Goal: Task Accomplishment & Management: Manage account settings

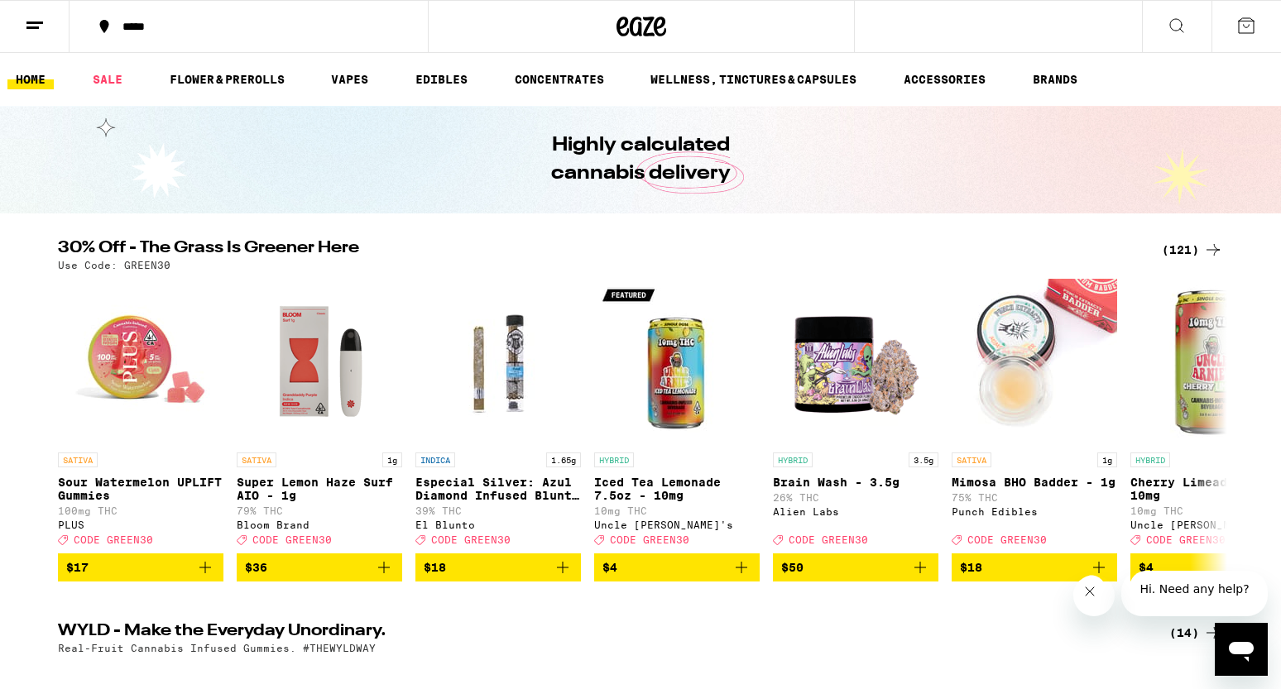
click at [1248, 26] on icon at bounding box center [1246, 26] width 20 height 20
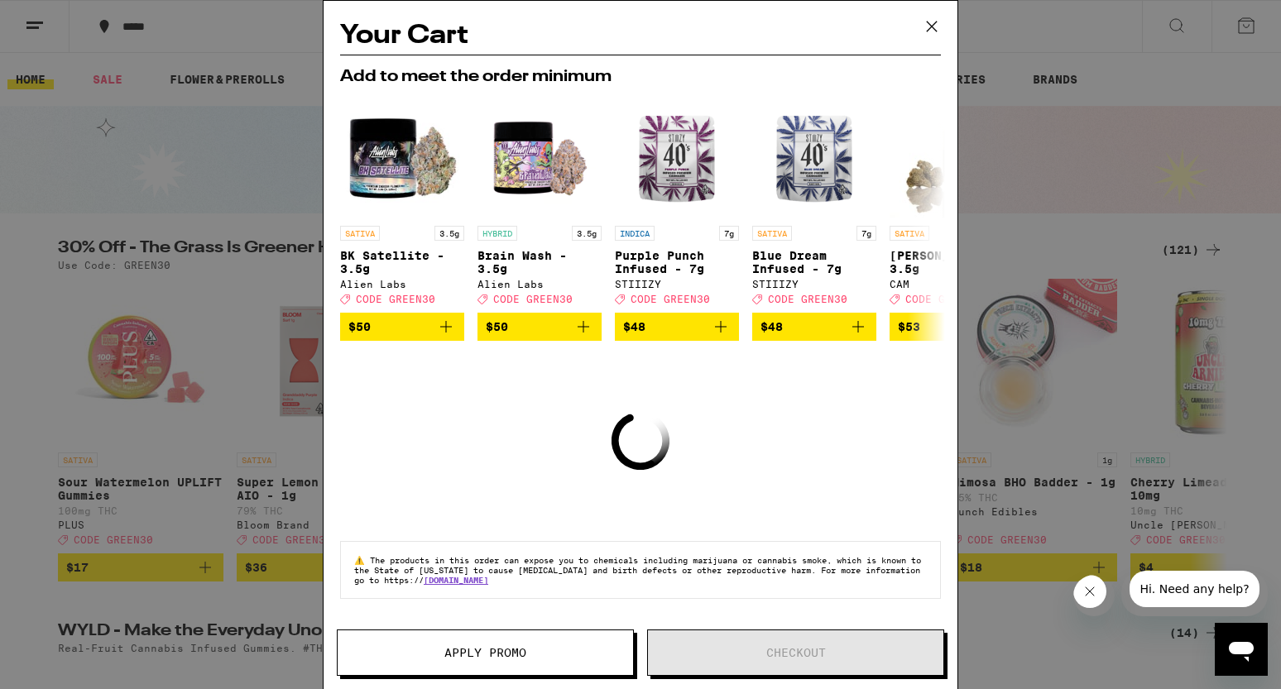
click at [934, 25] on icon at bounding box center [931, 26] width 25 height 25
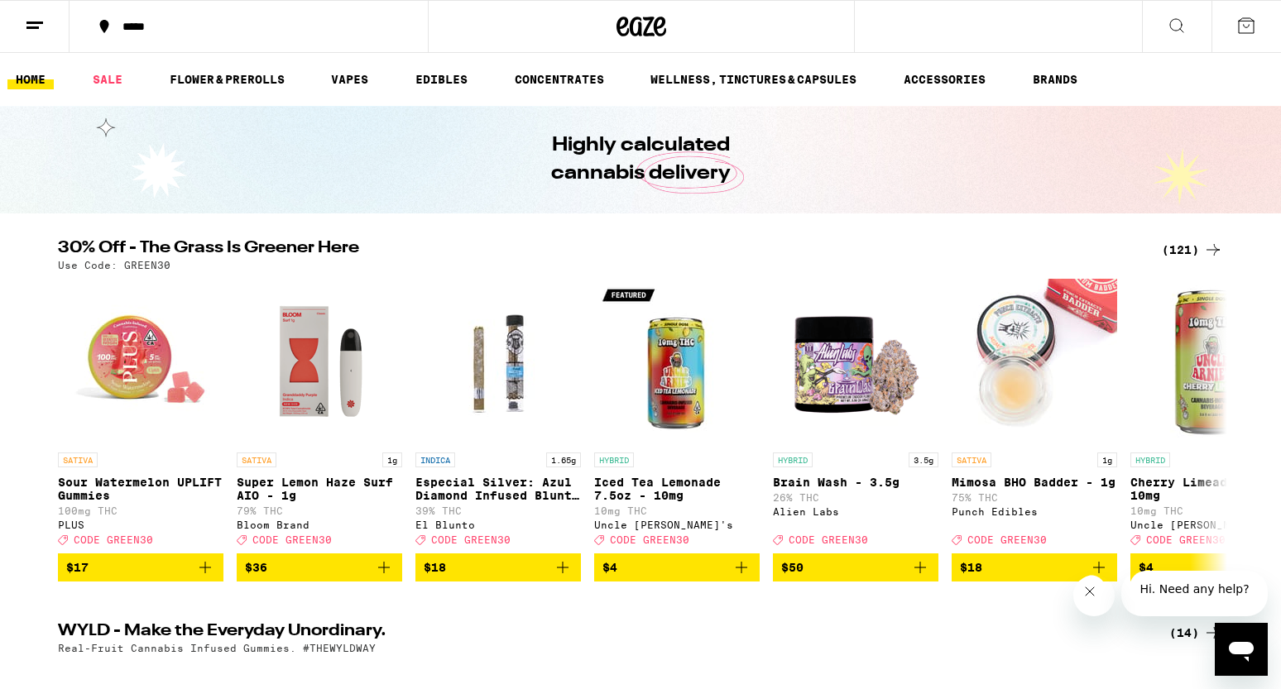
click at [34, 28] on icon at bounding box center [35, 26] width 20 height 20
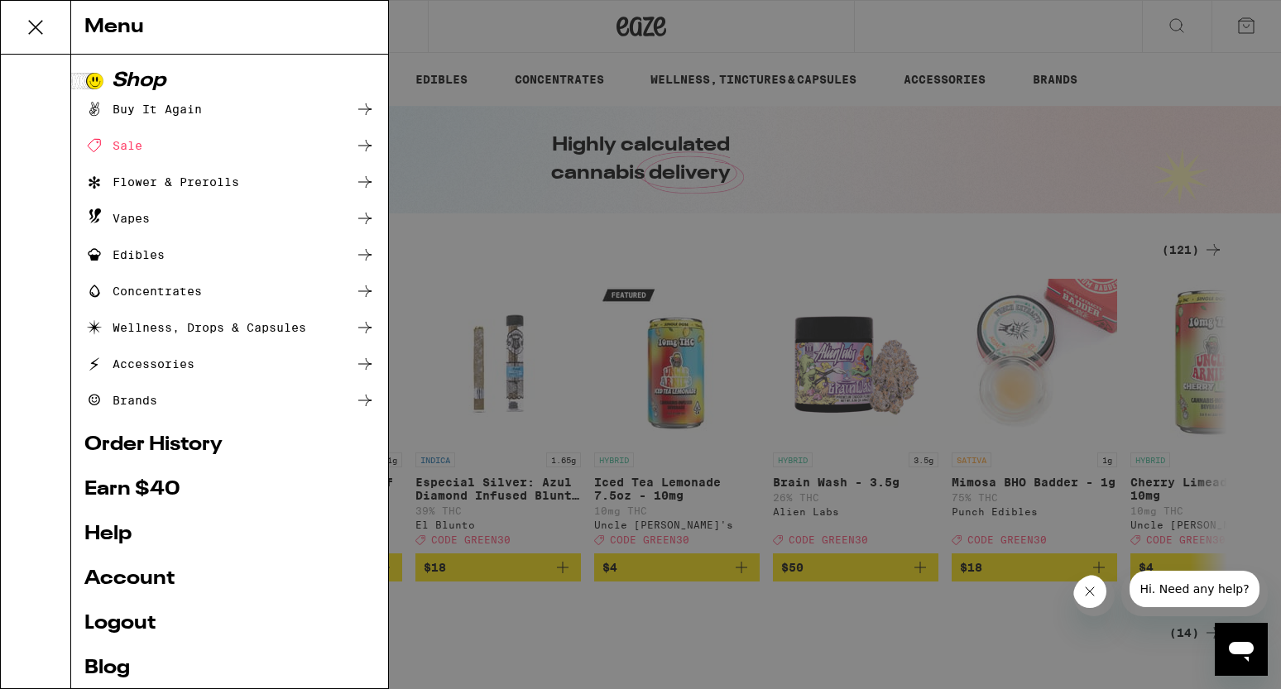
scroll to position [74, 0]
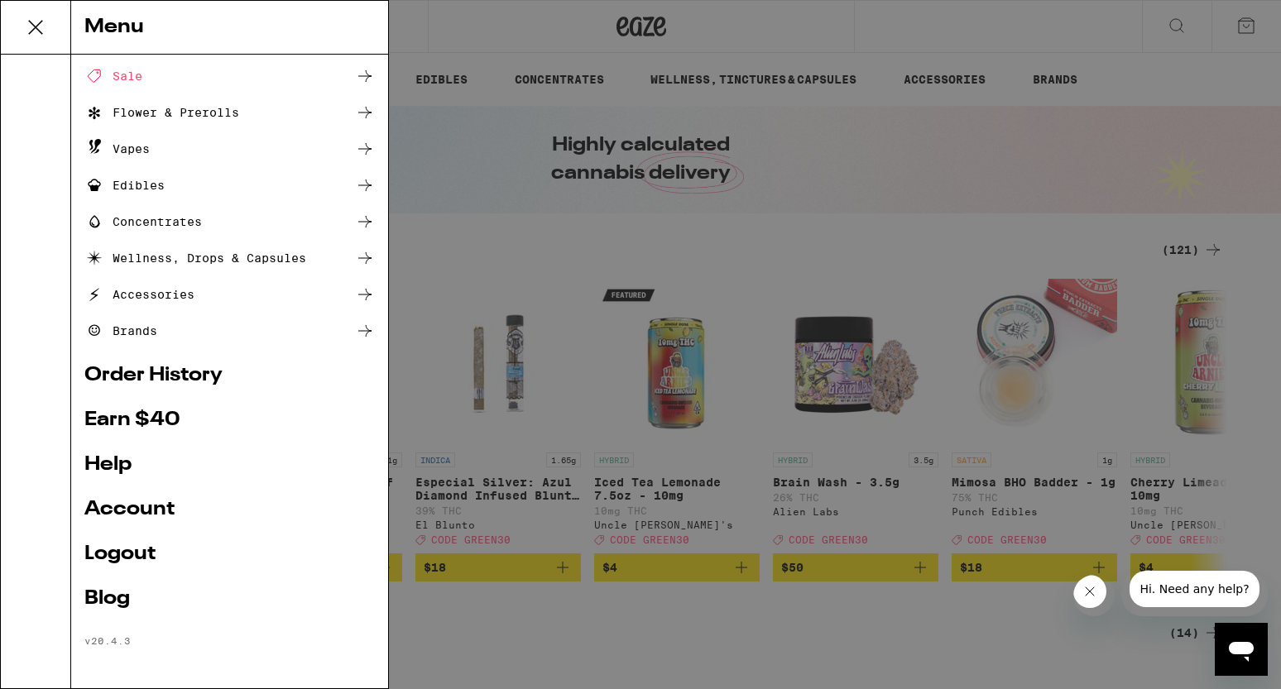
click at [146, 508] on link "Account" at bounding box center [229, 510] width 290 height 20
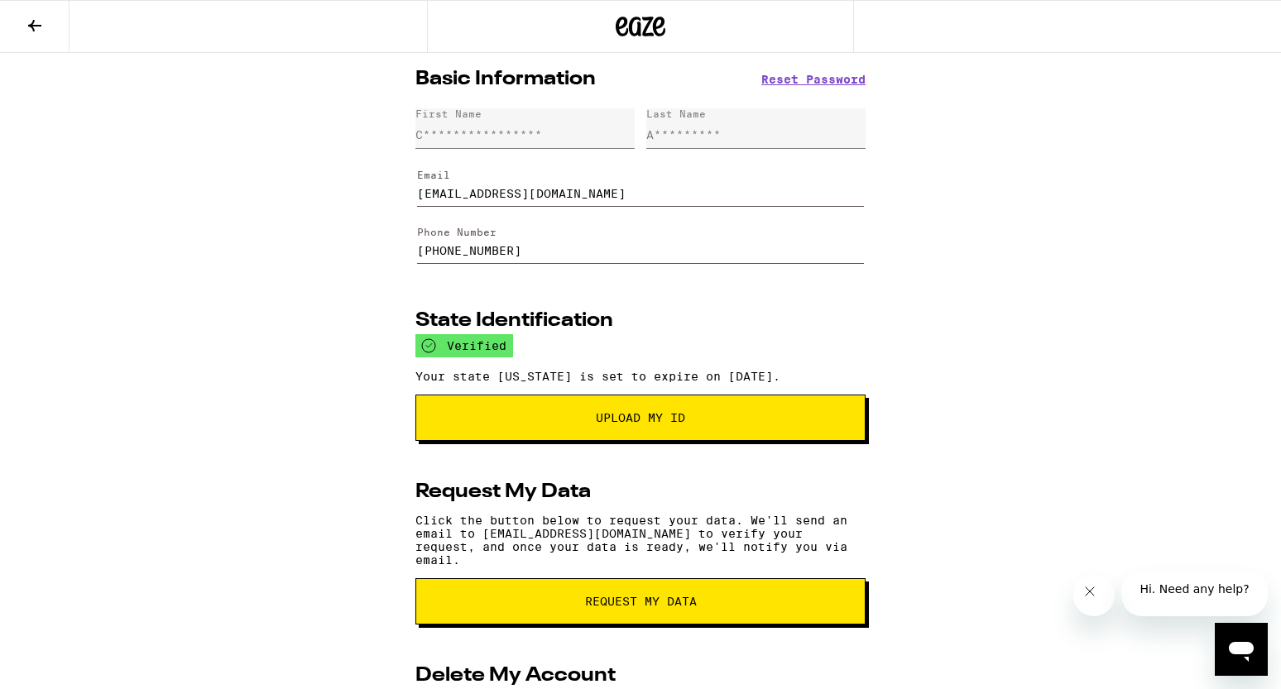
click at [39, 35] on button at bounding box center [34, 27] width 69 height 52
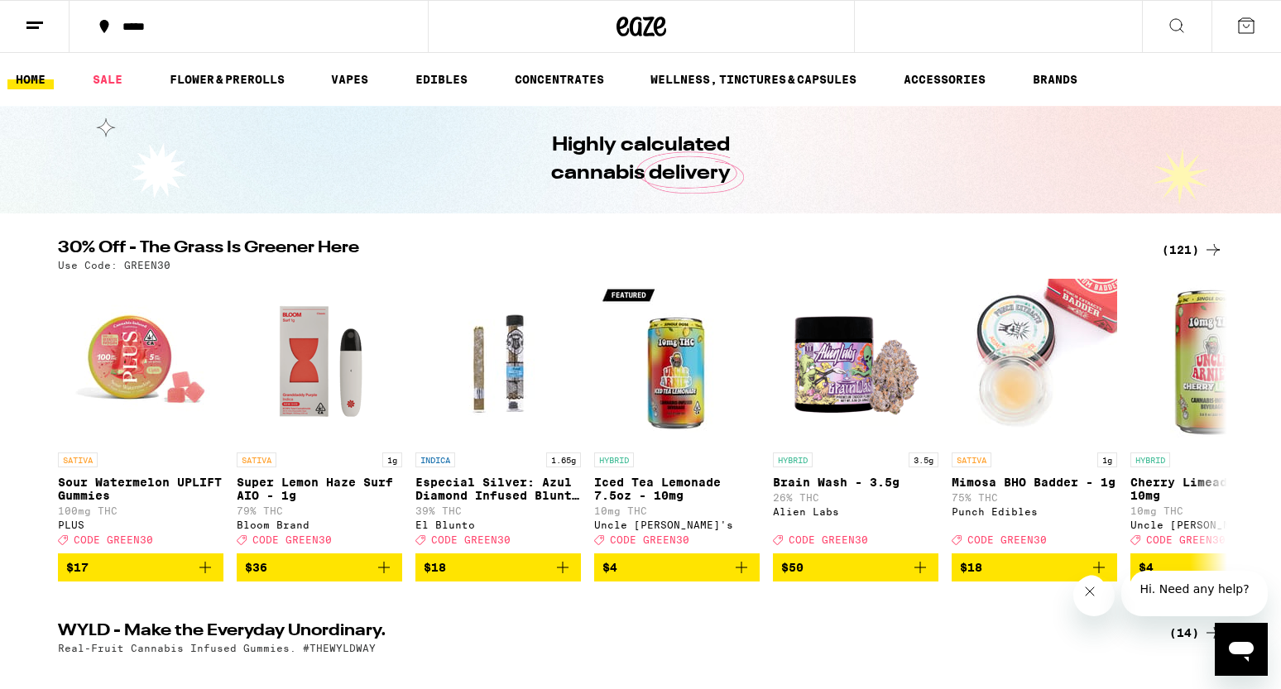
click at [29, 36] on button at bounding box center [34, 27] width 69 height 52
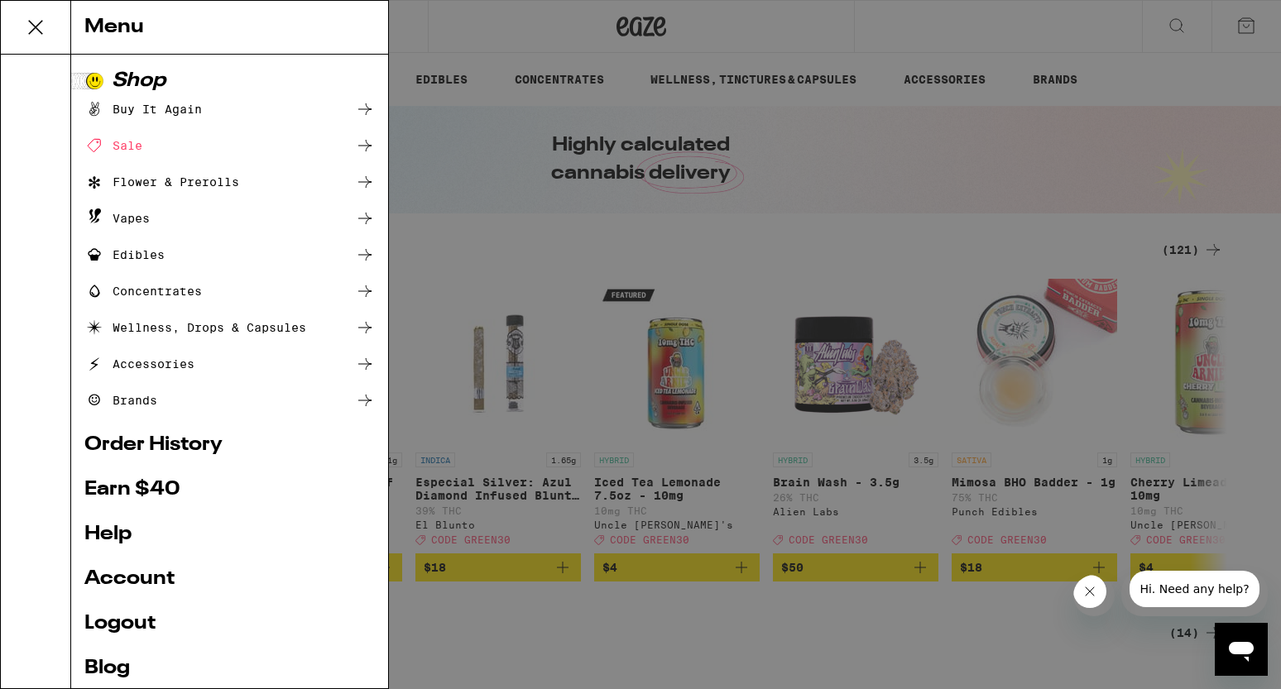
scroll to position [74, 0]
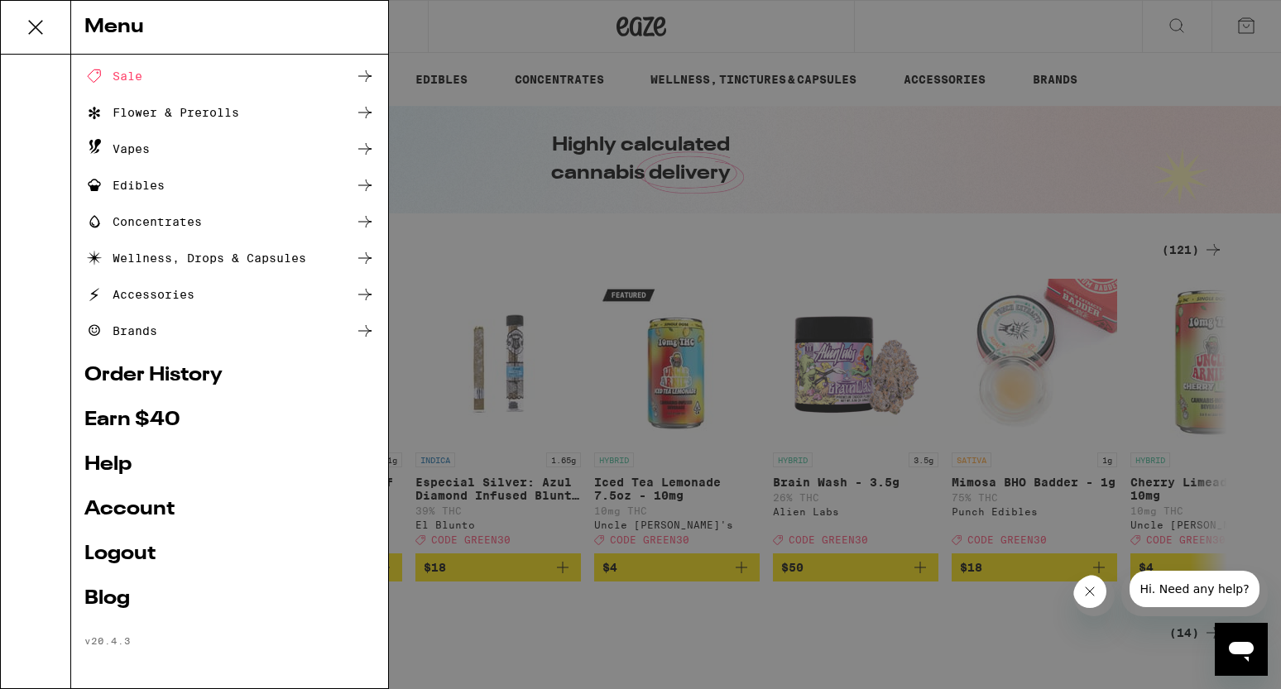
click at [192, 373] on link "Order History" at bounding box center [229, 376] width 290 height 20
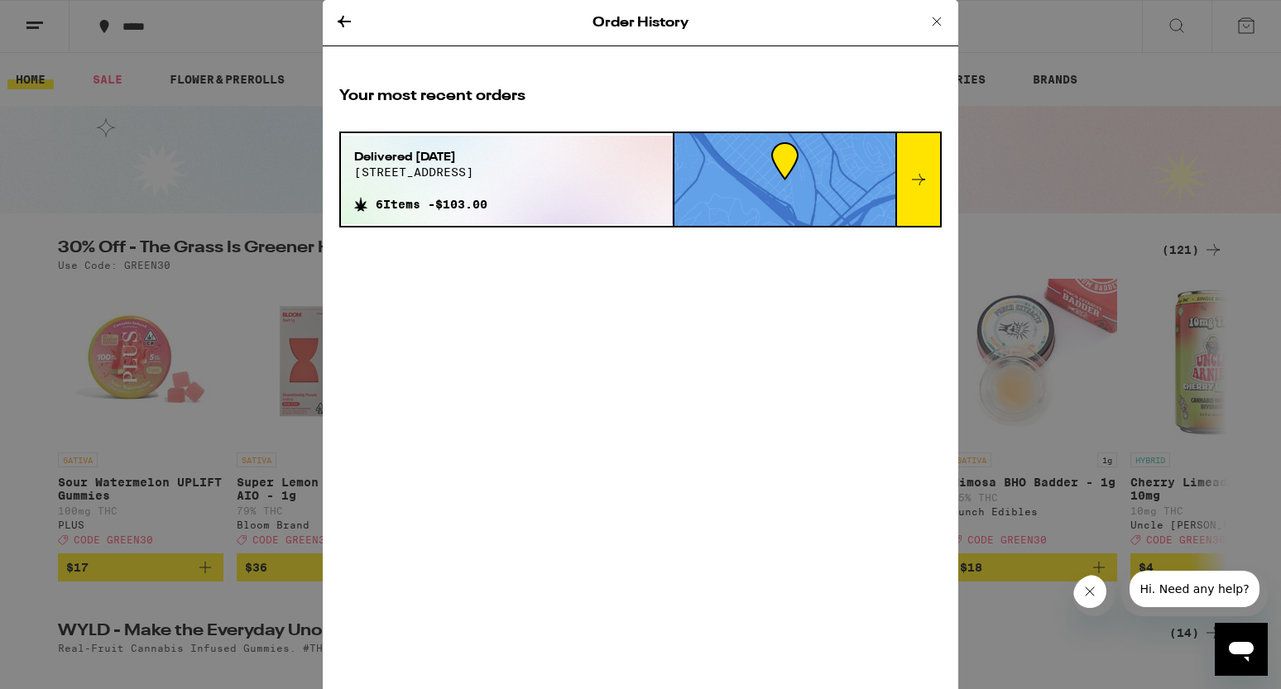
click at [909, 194] on div at bounding box center [917, 179] width 45 height 93
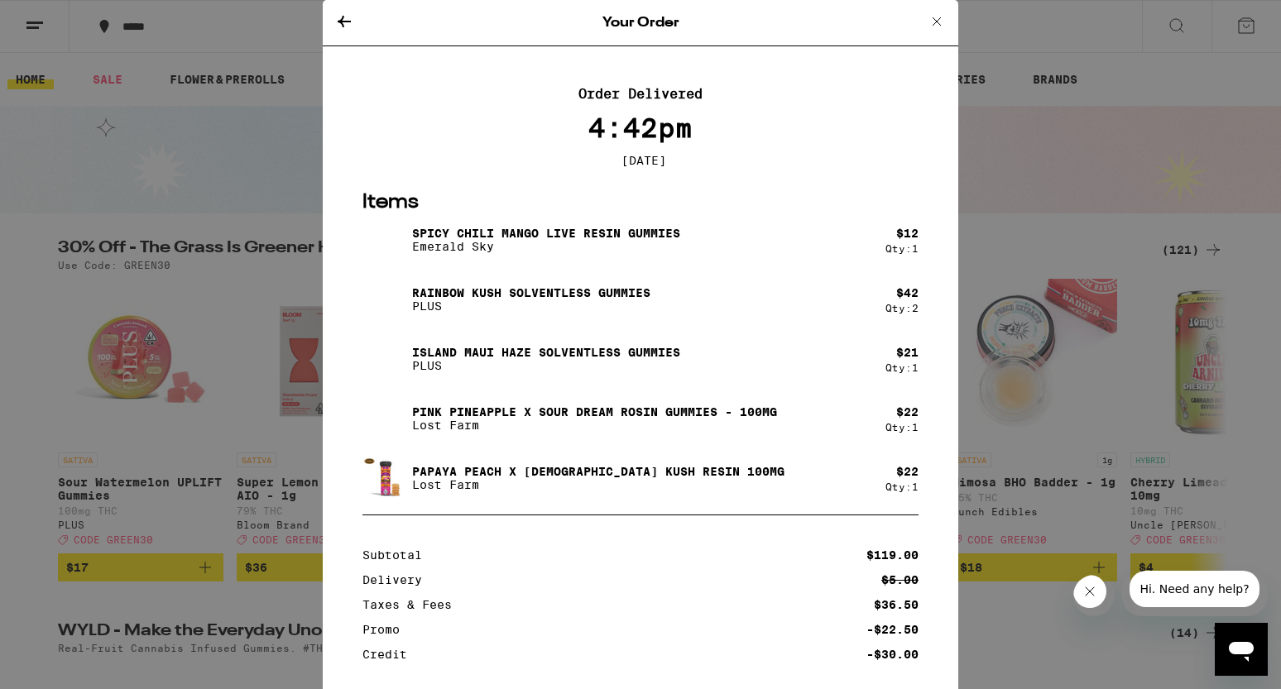
click at [935, 22] on icon at bounding box center [937, 22] width 20 height 20
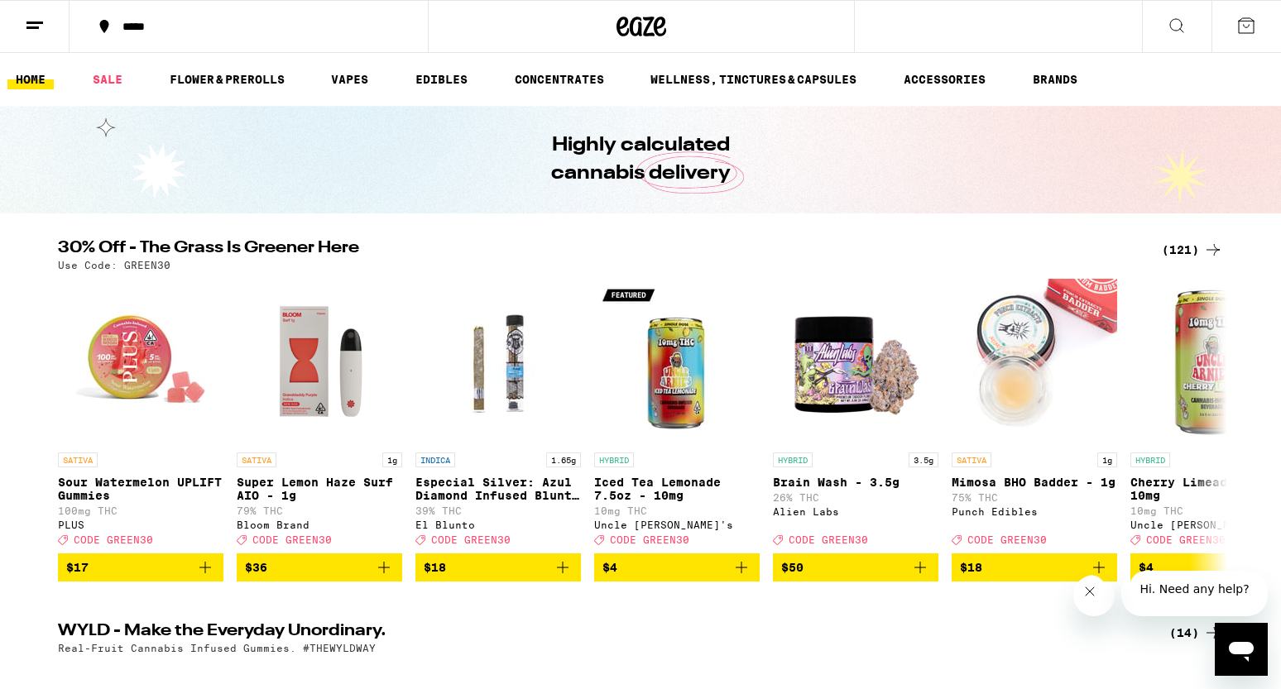
click at [41, 25] on icon at bounding box center [35, 26] width 20 height 20
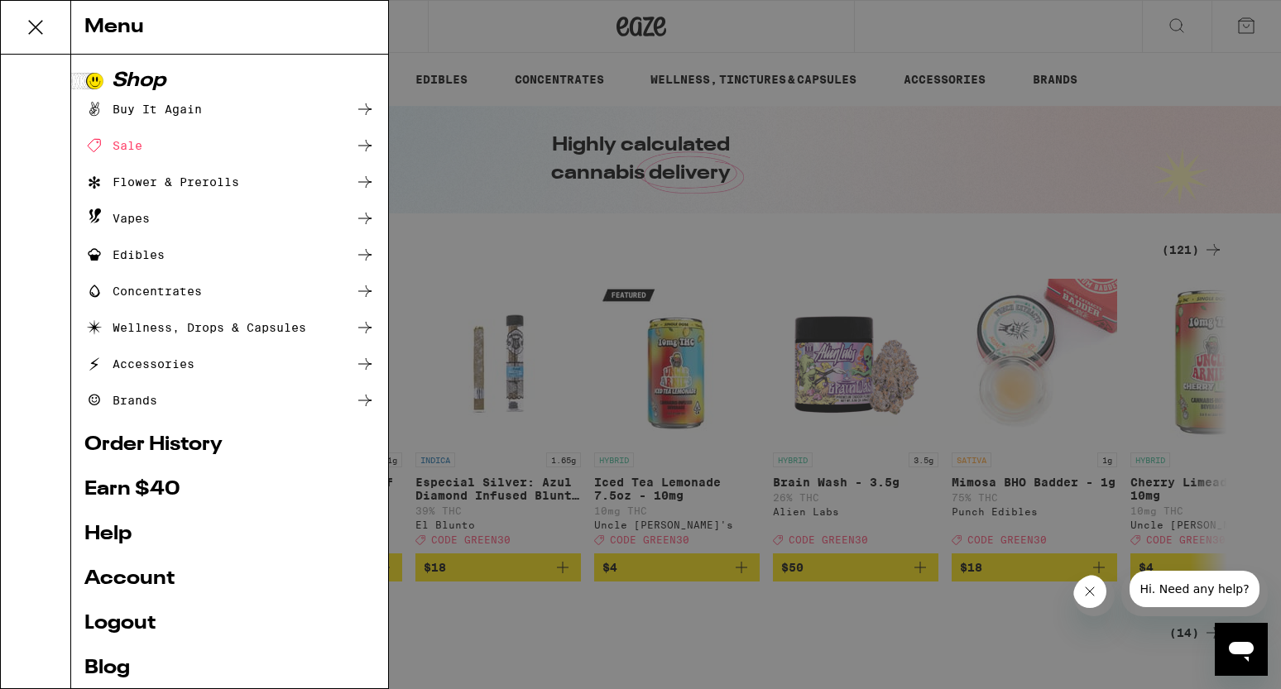
click at [132, 622] on link "Logout" at bounding box center [229, 624] width 290 height 20
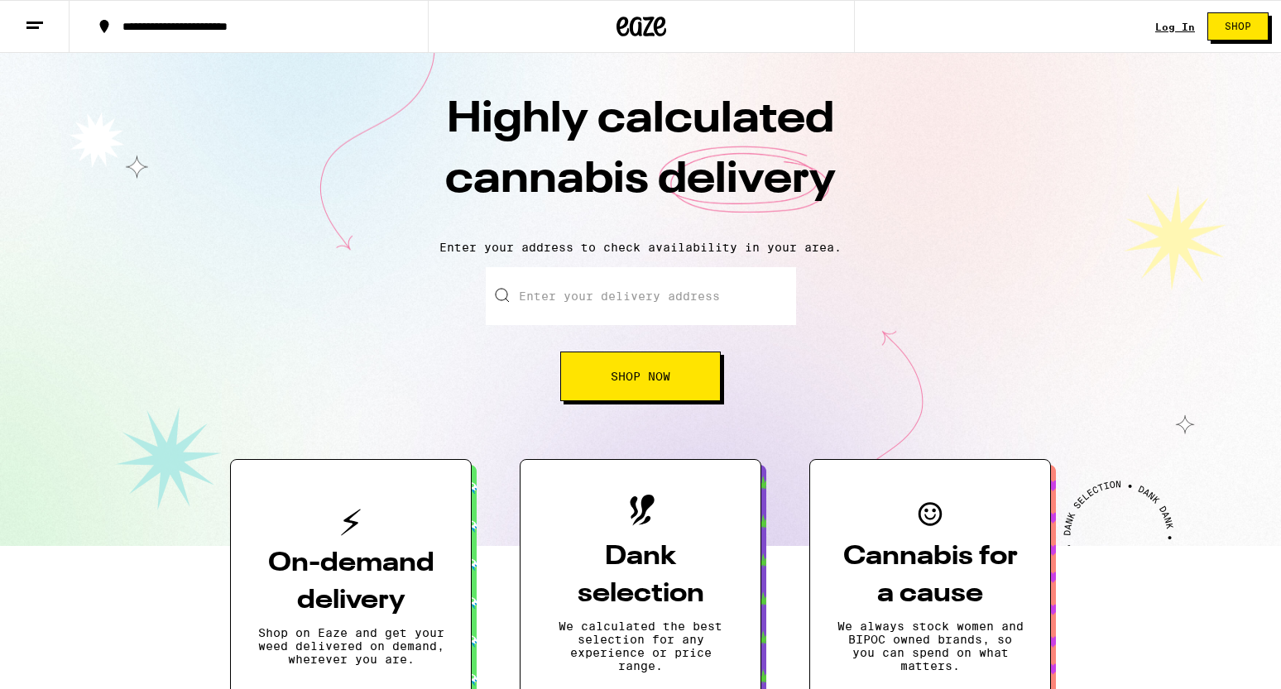
click at [1184, 27] on link "Log In" at bounding box center [1175, 27] width 40 height 11
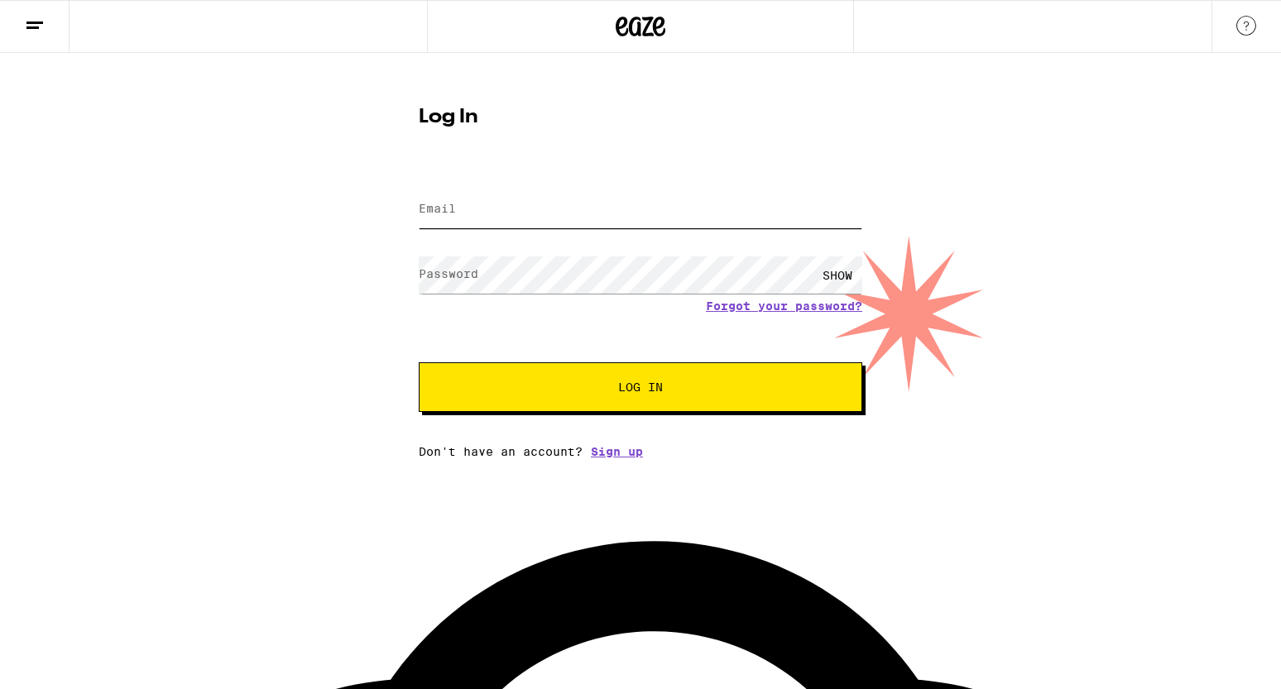
type input "[EMAIL_ADDRESS][PERSON_NAME][DOMAIN_NAME]"
click at [624, 208] on input "[EMAIL_ADDRESS][PERSON_NAME][DOMAIN_NAME]" at bounding box center [640, 209] width 443 height 37
click at [1075, 219] on div "Log In Email Email [EMAIL_ADDRESS][PERSON_NAME][DOMAIN_NAME] Password Password …" at bounding box center [640, 255] width 1281 height 405
click at [658, 399] on button "Log In" at bounding box center [640, 387] width 443 height 50
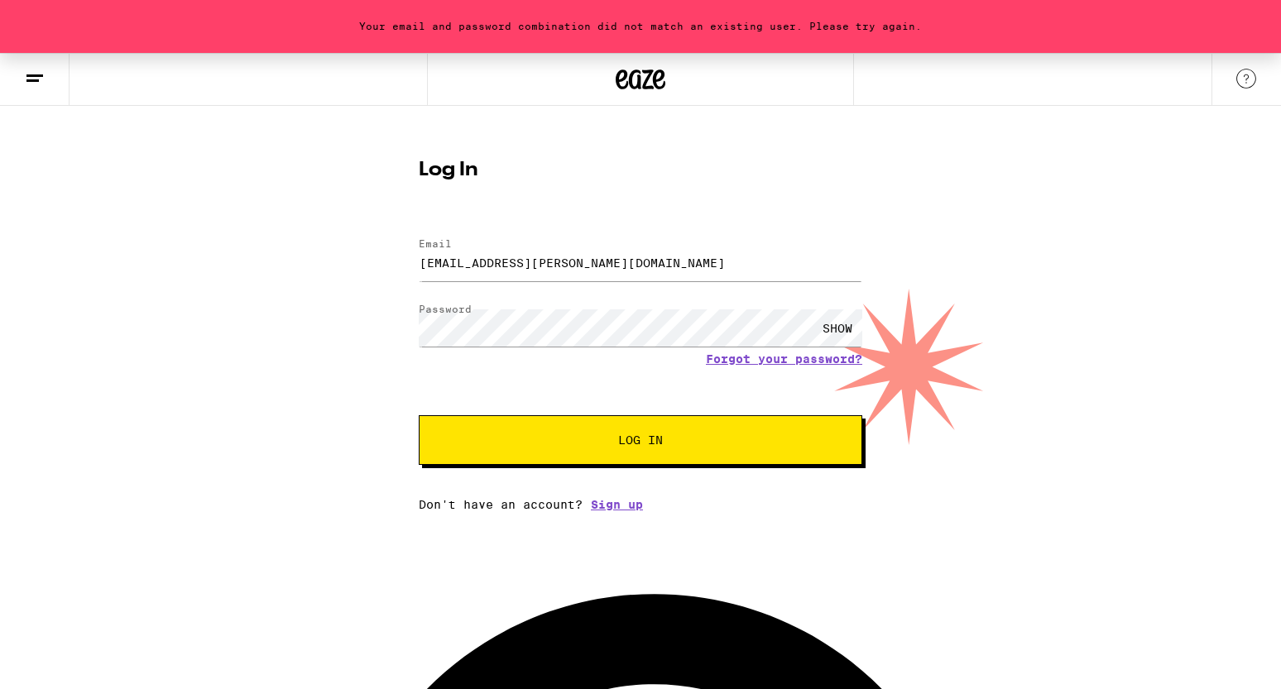
click at [641, 446] on span "Log In" at bounding box center [640, 440] width 45 height 12
click at [835, 328] on div "SHOW" at bounding box center [837, 327] width 50 height 37
click at [636, 443] on span "Log In" at bounding box center [640, 440] width 45 height 12
